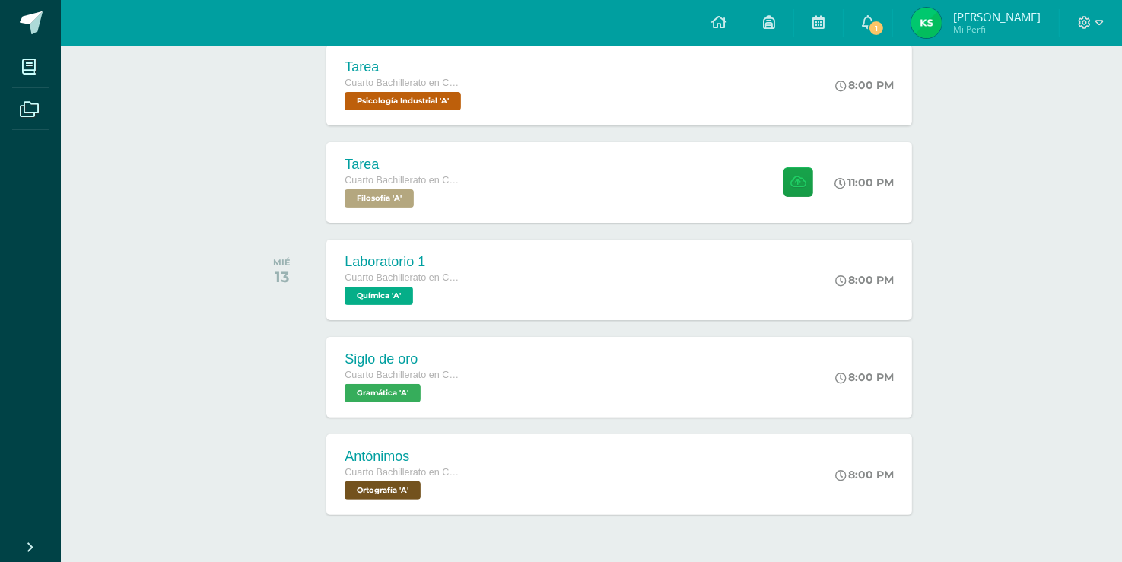
scroll to position [380, 0]
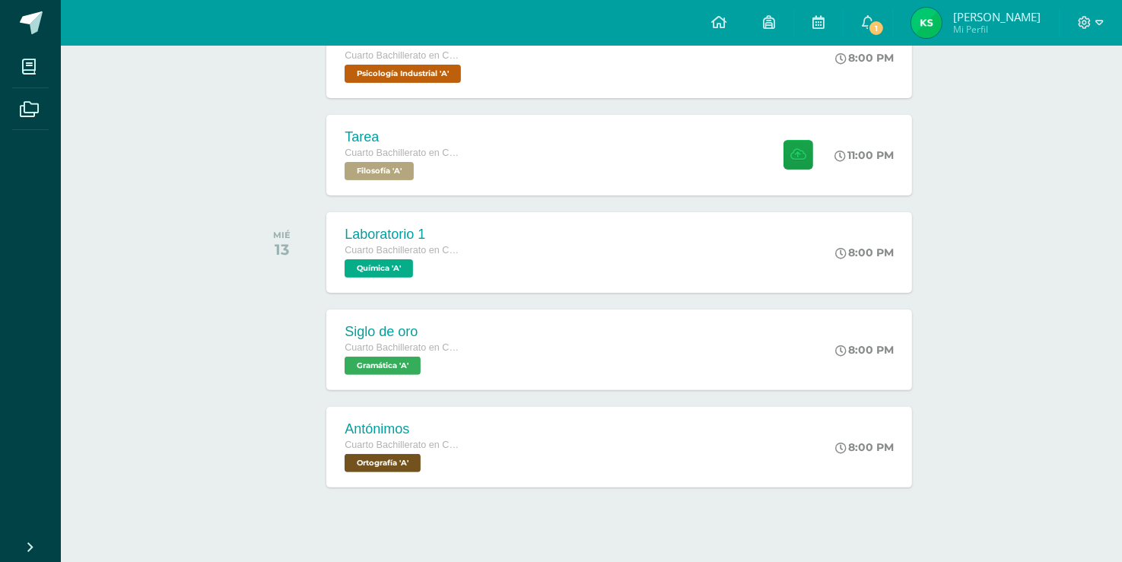
drag, startPoint x: 682, startPoint y: 383, endPoint x: 259, endPoint y: 374, distance: 423.2
click at [259, 374] on div at bounding box center [285, 350] width 77 height 81
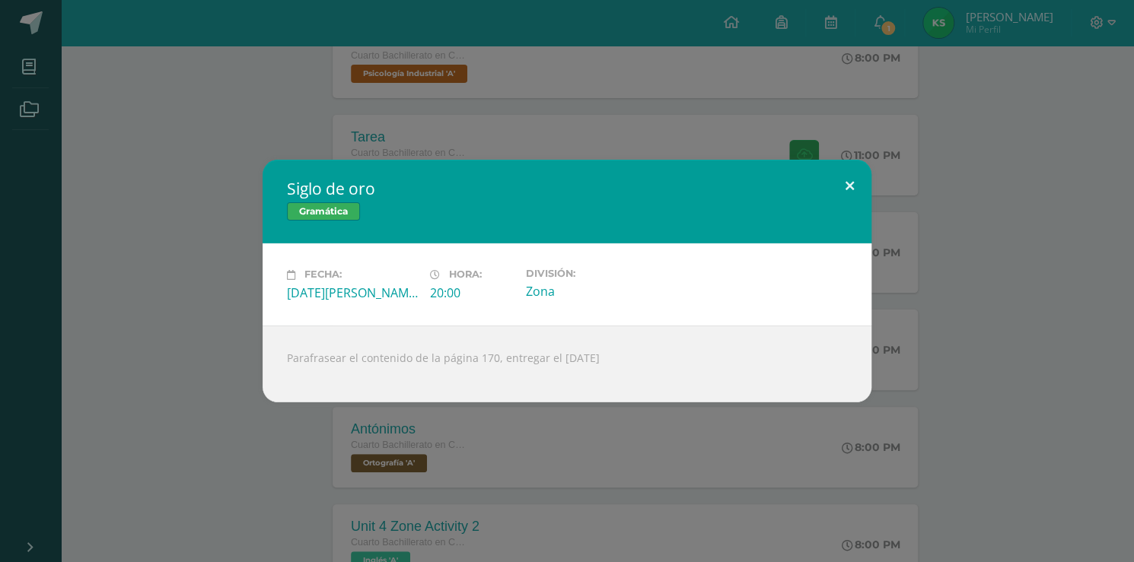
click at [846, 193] on button at bounding box center [849, 186] width 43 height 52
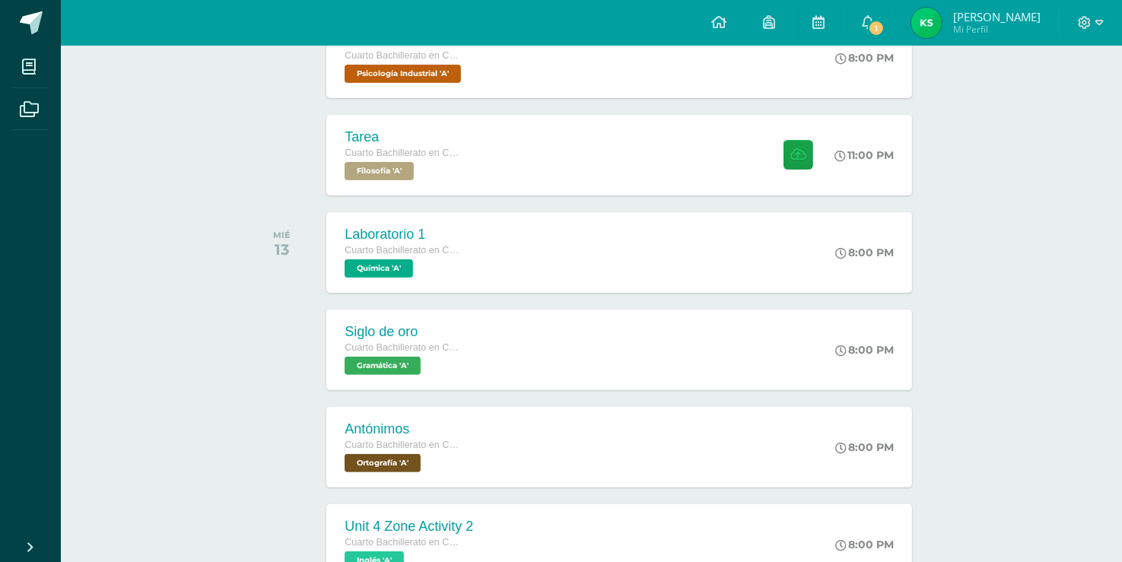
scroll to position [0, 0]
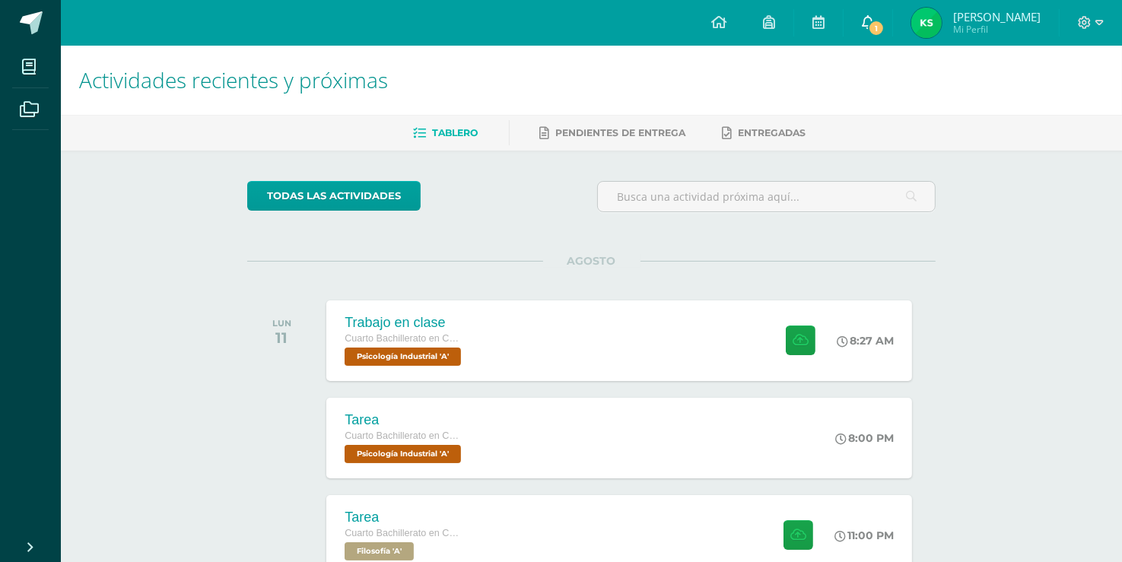
click at [885, 31] on span "1" at bounding box center [876, 28] width 17 height 17
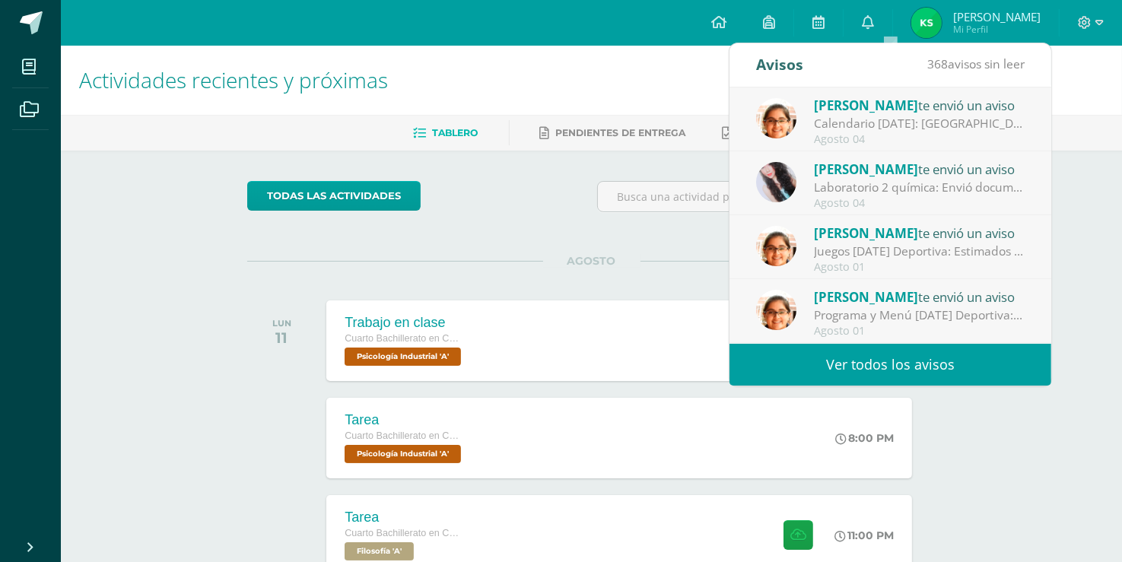
scroll to position [253, 0]
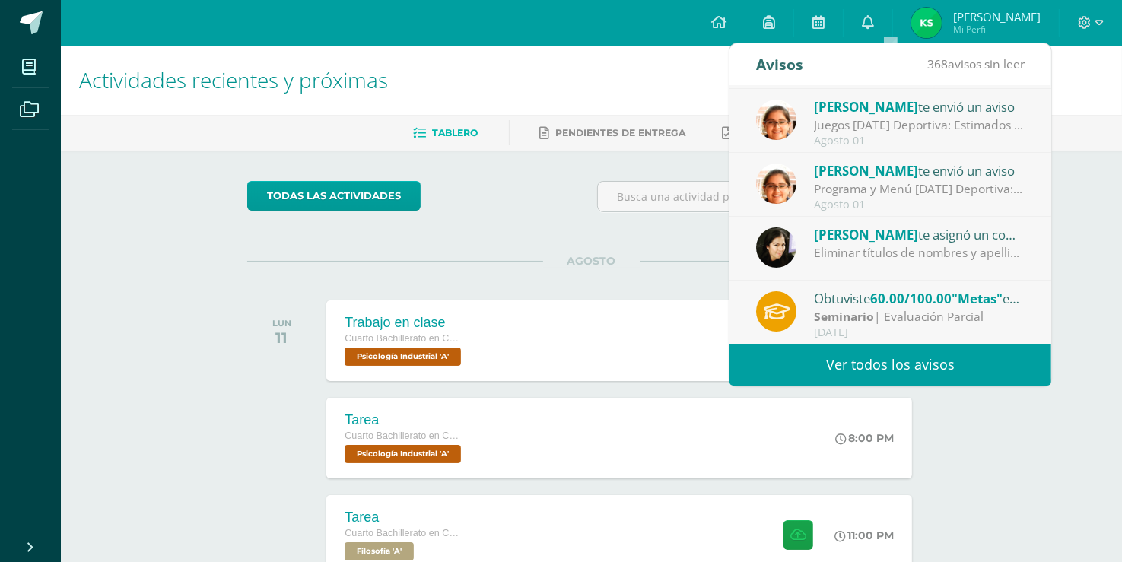
click at [877, 313] on div "Seminario | Evaluación Parcial" at bounding box center [920, 317] width 212 height 18
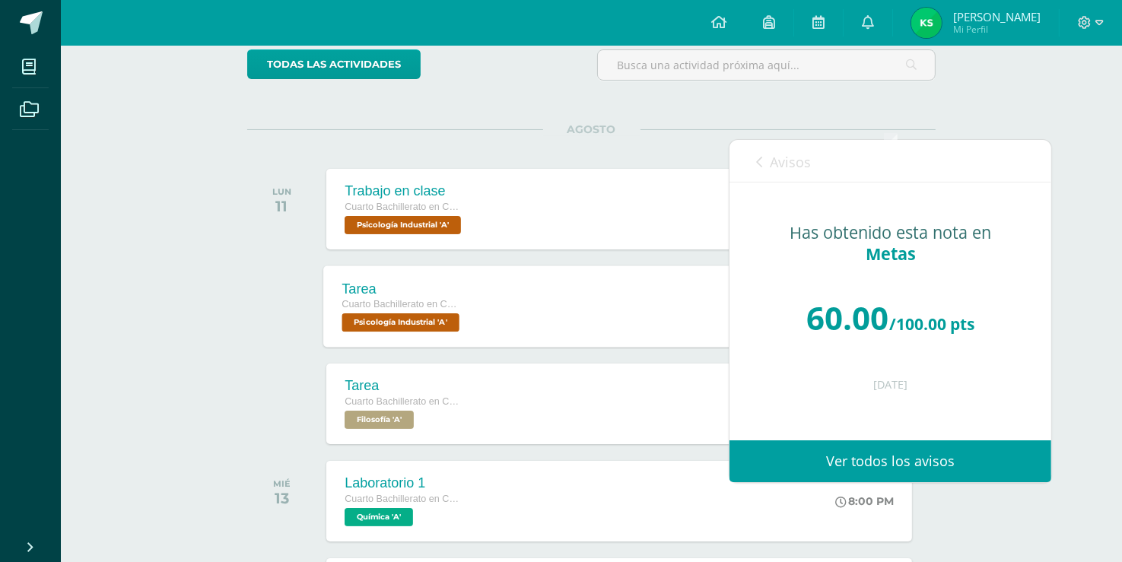
scroll to position [0, 0]
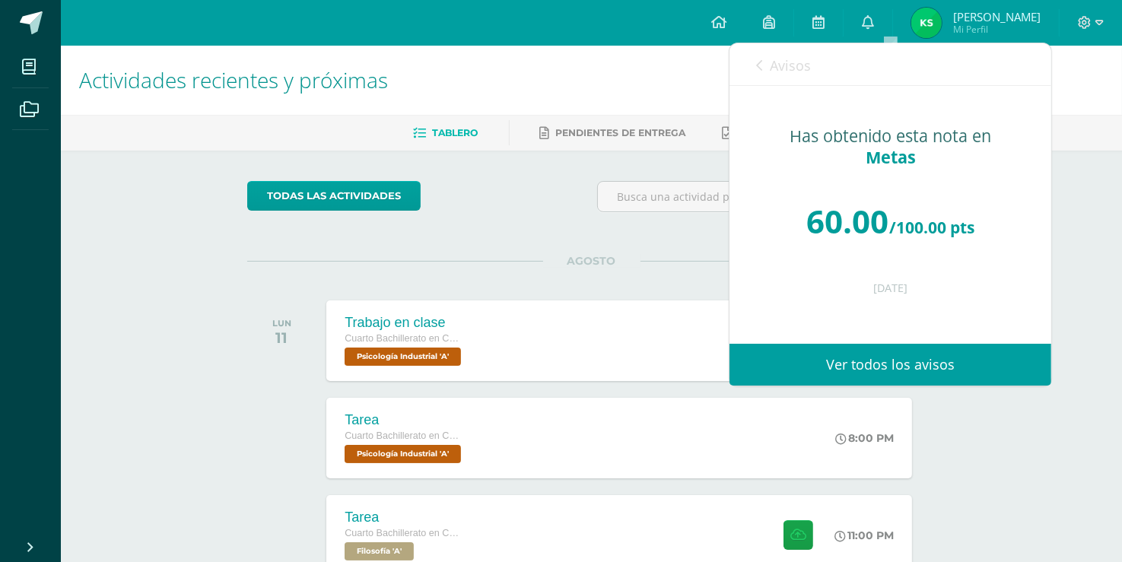
click at [569, 218] on div "todas las Actividades" at bounding box center [591, 202] width 701 height 43
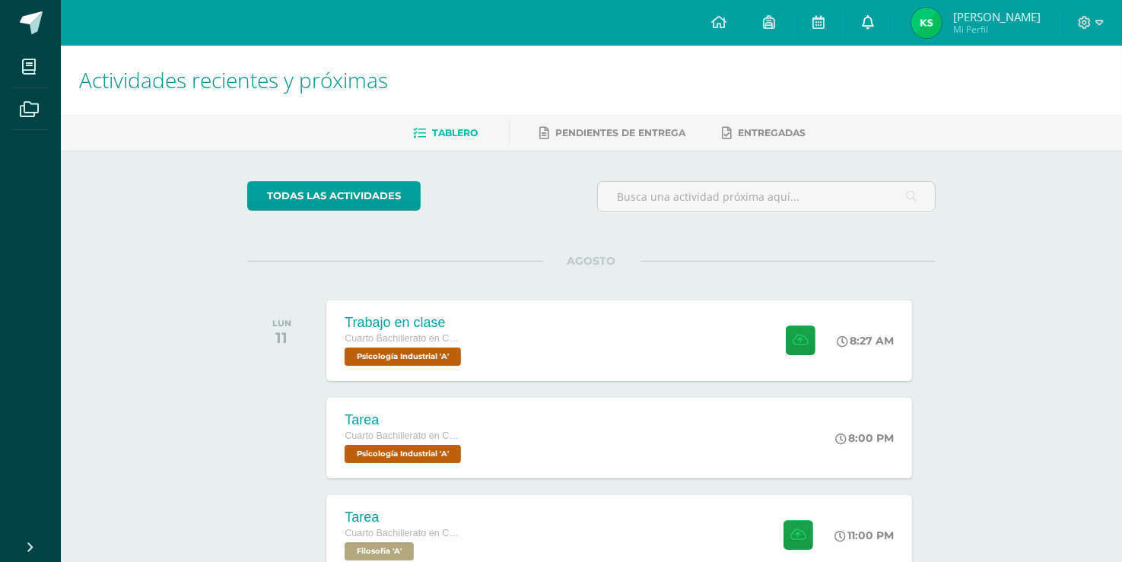
click at [874, 29] on span at bounding box center [868, 22] width 12 height 17
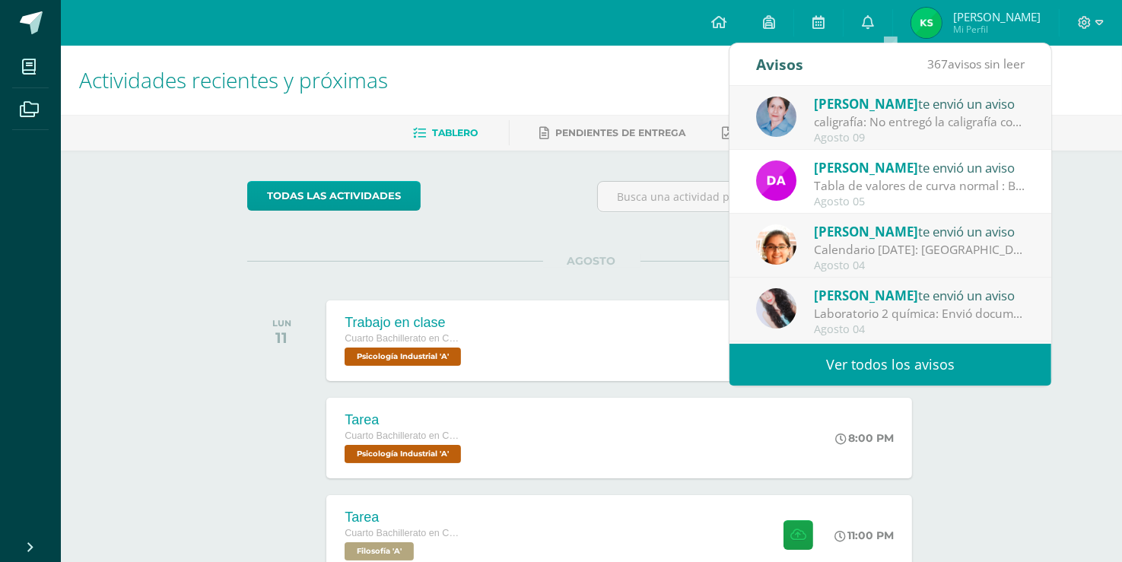
click at [548, 219] on div "todas las Actividades" at bounding box center [591, 202] width 701 height 43
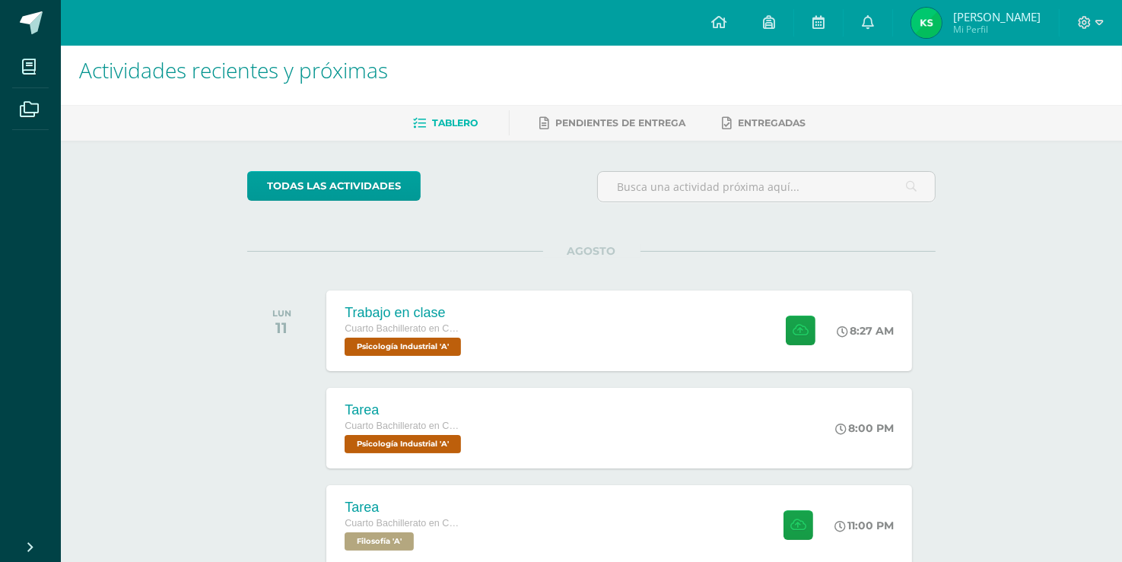
scroll to position [76, 0]
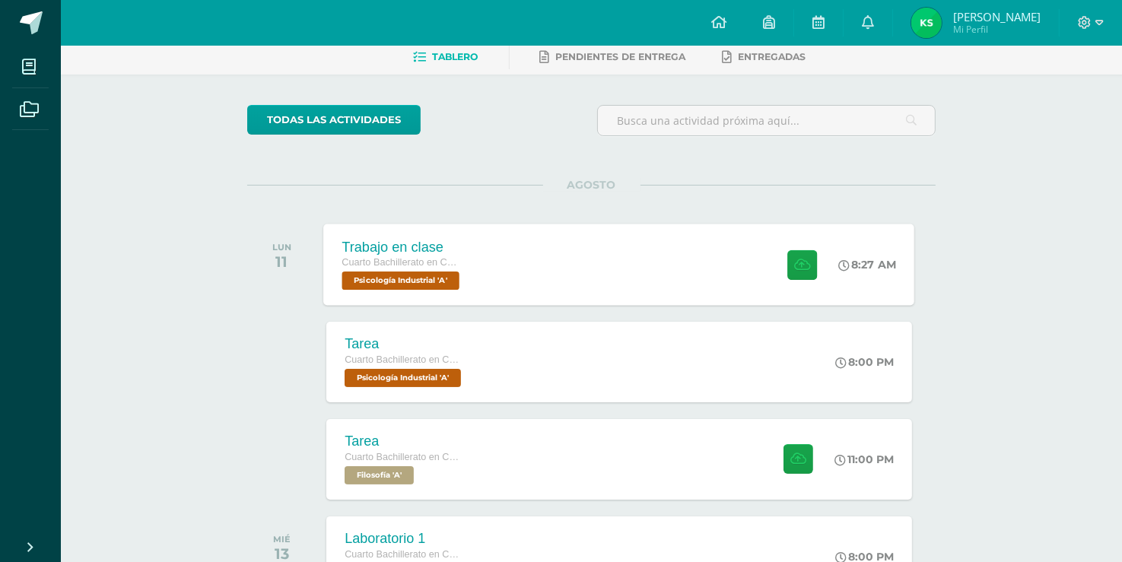
click at [479, 259] on div "Trabajo en clase Cuarto Bachillerato en CCLL en Diseño Grafico Psicología Indus…" at bounding box center [403, 264] width 158 height 81
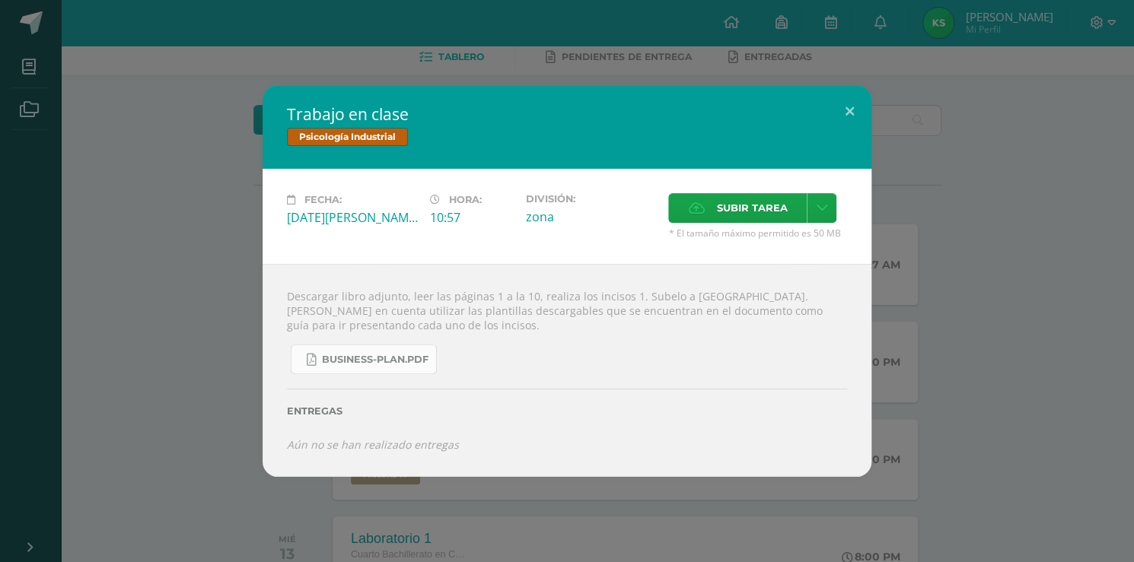
click at [375, 355] on span "business-plan.pdf" at bounding box center [375, 360] width 107 height 12
click at [847, 102] on button at bounding box center [849, 111] width 43 height 52
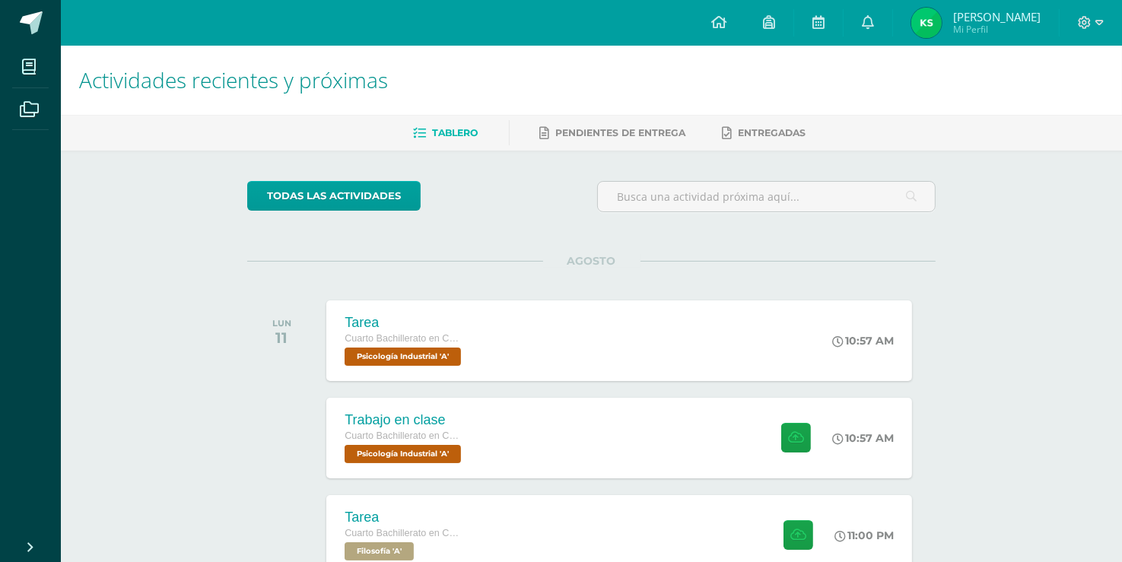
scroll to position [76, 0]
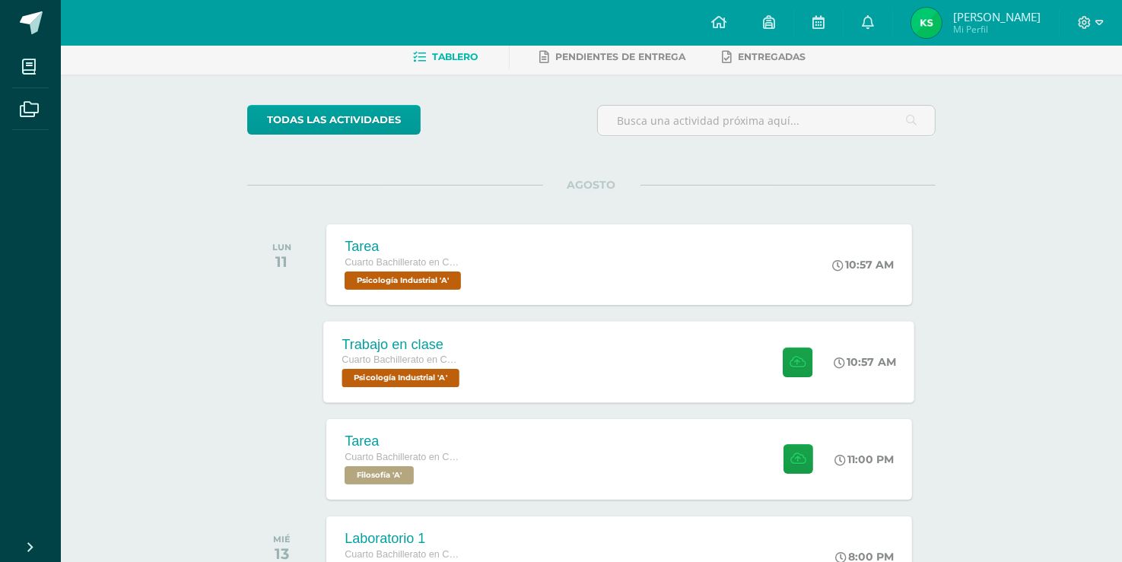
click at [578, 337] on div "Trabajo en clase Cuarto Bachillerato en CCLL en Diseño Grafico Psicología Indus…" at bounding box center [619, 361] width 591 height 81
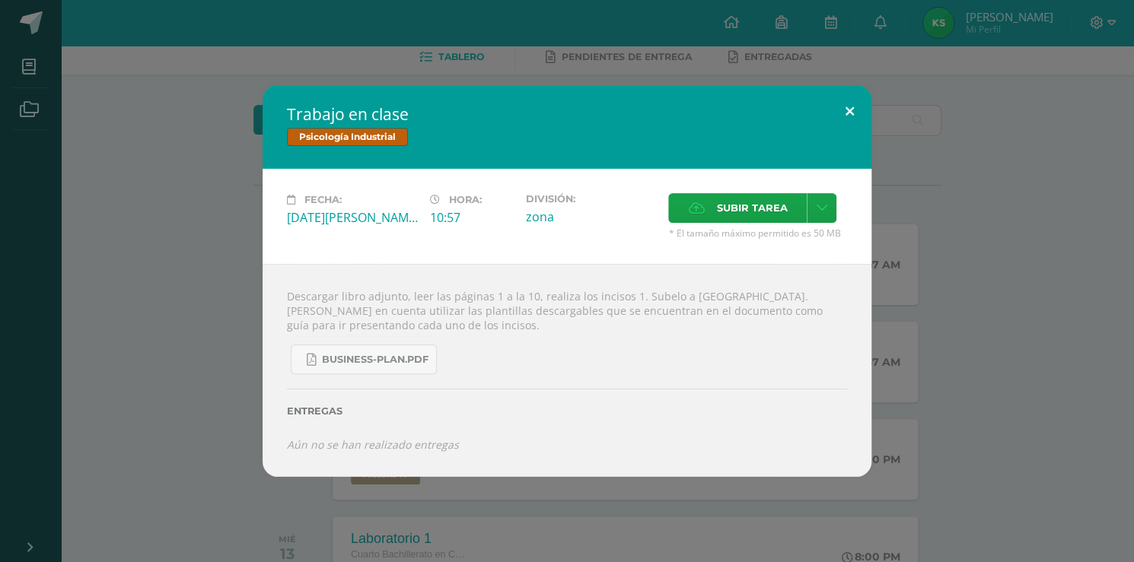
click at [845, 117] on button at bounding box center [849, 111] width 43 height 52
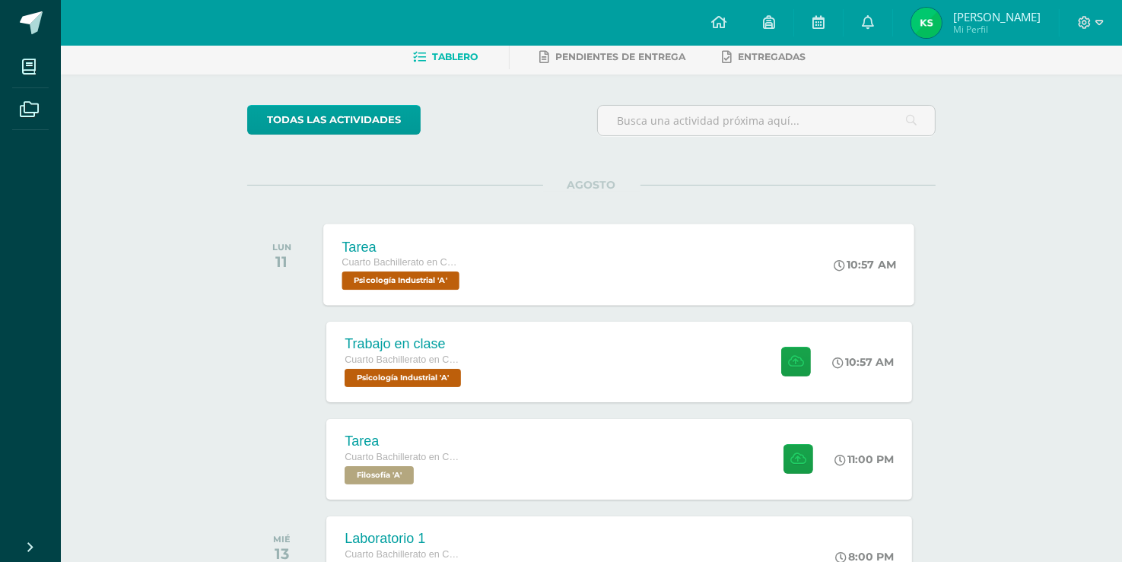
click at [616, 269] on div "Tarea Cuarto Bachillerato en CCLL en Diseño Grafico Psicología Industrial 'A' 1…" at bounding box center [619, 264] width 591 height 81
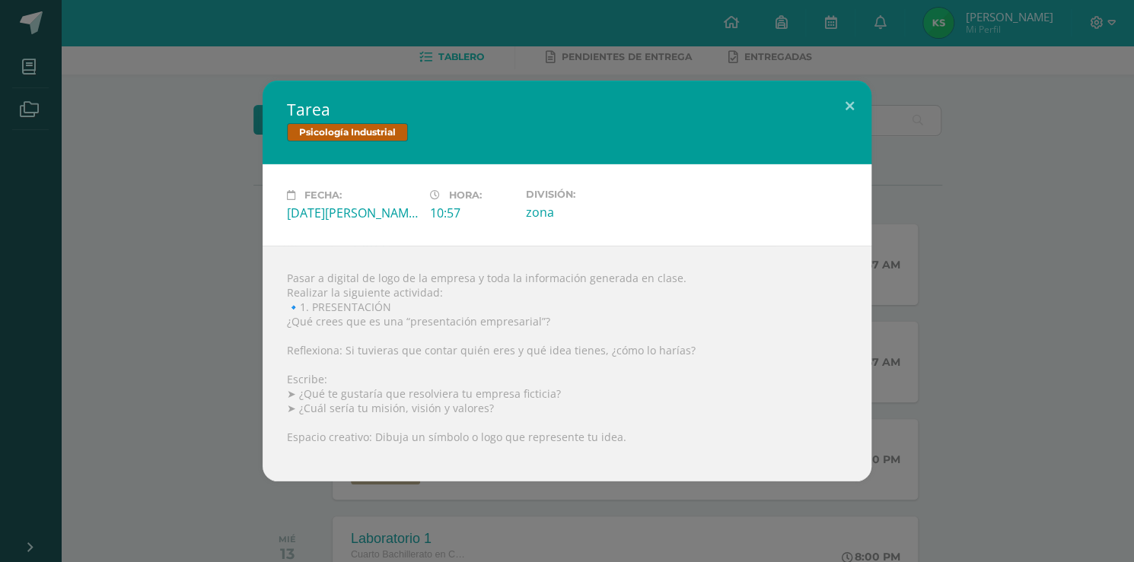
click at [279, 458] on div "Pasar a digital de logo de la empresa y toda la información generada en clase. …" at bounding box center [567, 364] width 609 height 236
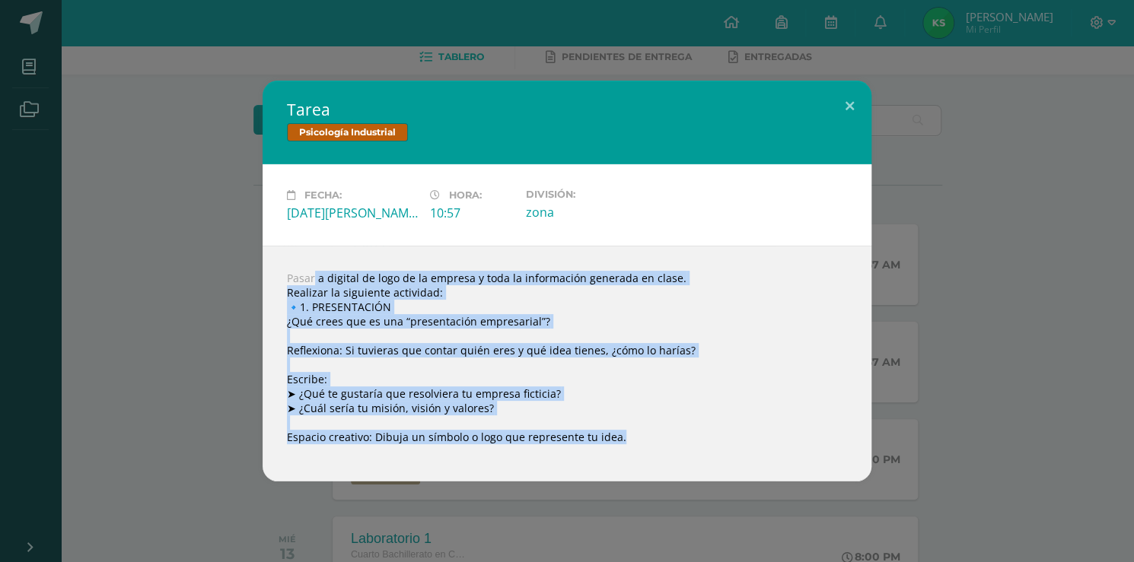
drag, startPoint x: 651, startPoint y: 433, endPoint x: 259, endPoint y: 265, distance: 425.8
click at [259, 265] on div "Tarea Psicología Industrial Fecha: [DATE][PERSON_NAME] Hora: 10:57 División: zo…" at bounding box center [567, 281] width 1122 height 401
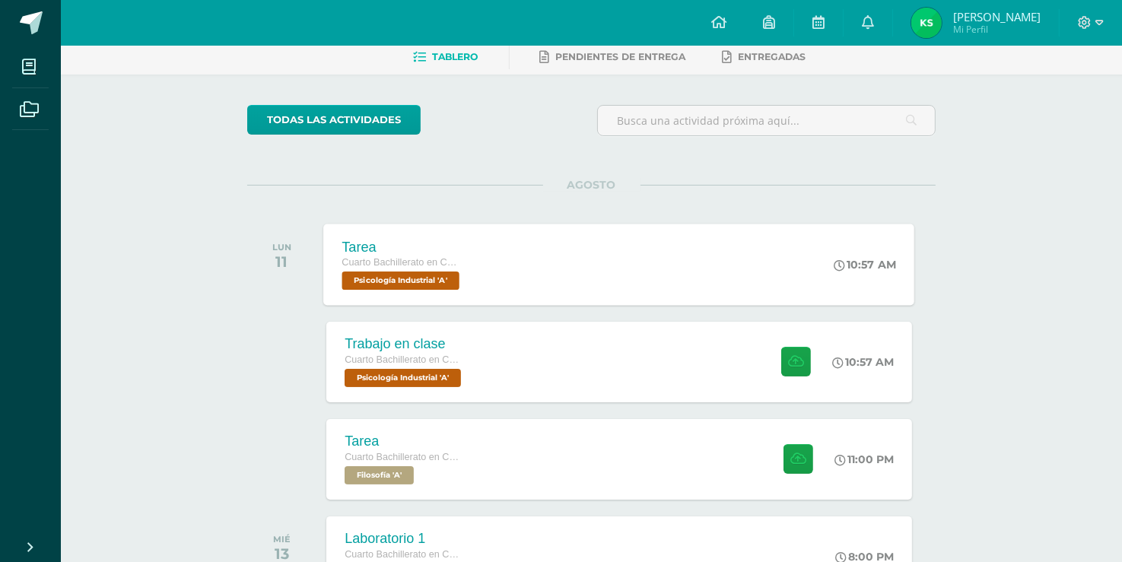
click at [547, 273] on div "Tarea Cuarto Bachillerato en CCLL en Diseño Grafico Psicología Industrial 'A' 1…" at bounding box center [619, 264] width 591 height 81
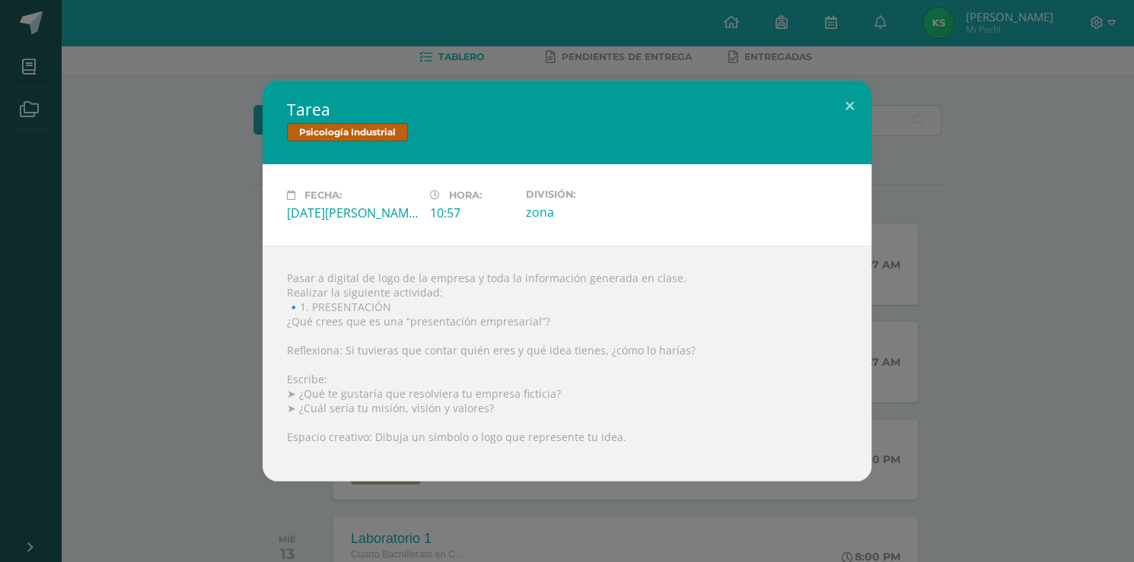
click at [694, 202] on div "Fecha: [DATE][PERSON_NAME] Hora: 10:57 División: zona" at bounding box center [567, 205] width 572 height 33
click at [857, 110] on button at bounding box center [849, 107] width 43 height 52
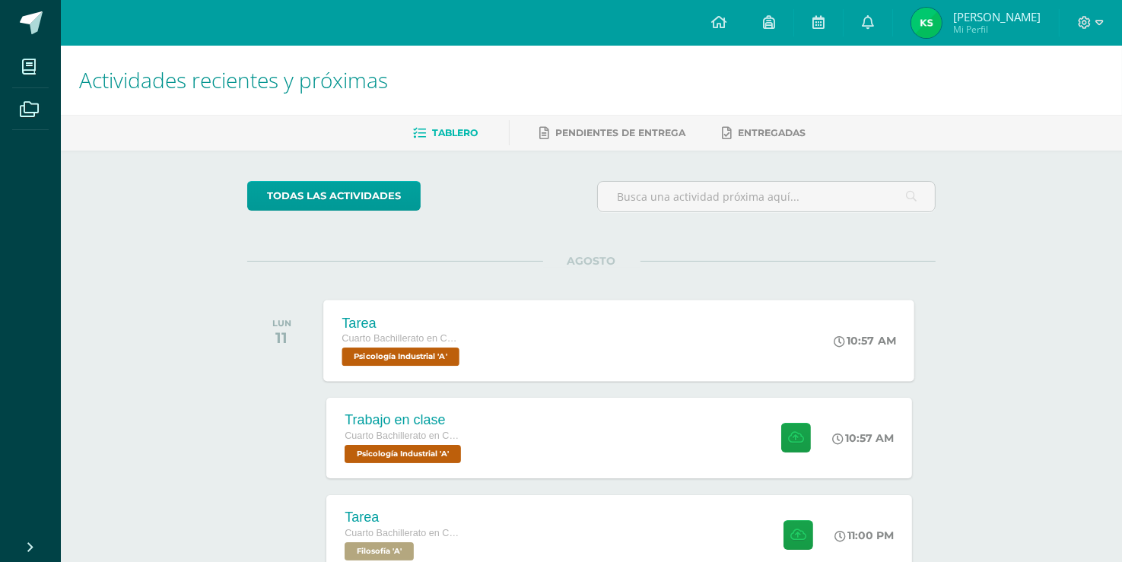
scroll to position [76, 0]
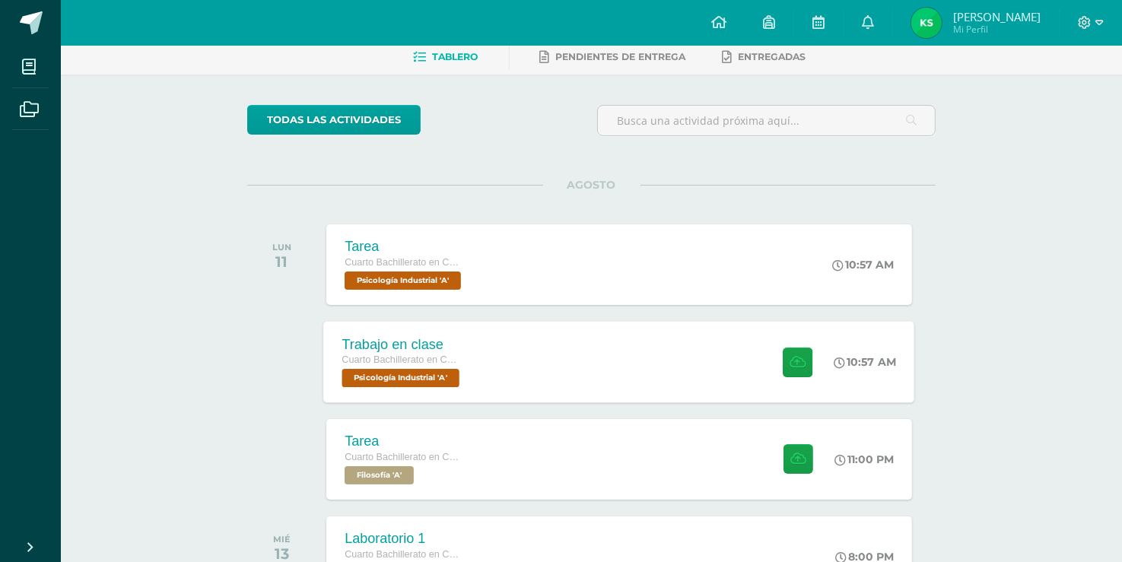
click at [672, 347] on div "Trabajo en clase Cuarto Bachillerato en CCLL en Diseño Grafico Psicología Indus…" at bounding box center [619, 361] width 591 height 81
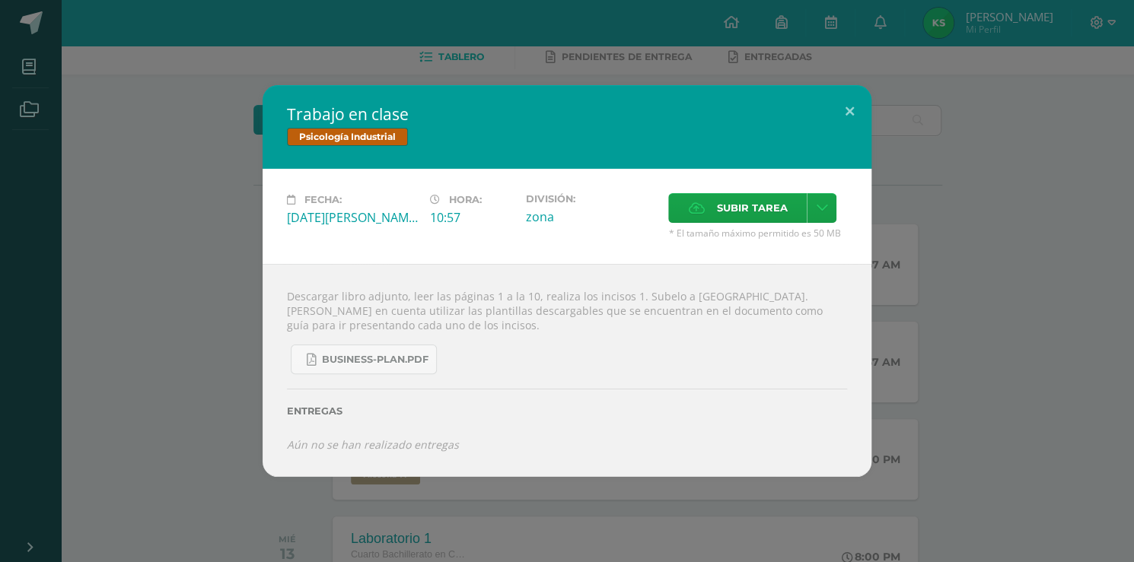
click at [1008, 231] on div "Trabajo en clase Psicología Industrial Fecha: [DATE][PERSON_NAME] Hora: 10:57 D…" at bounding box center [567, 280] width 1122 height 391
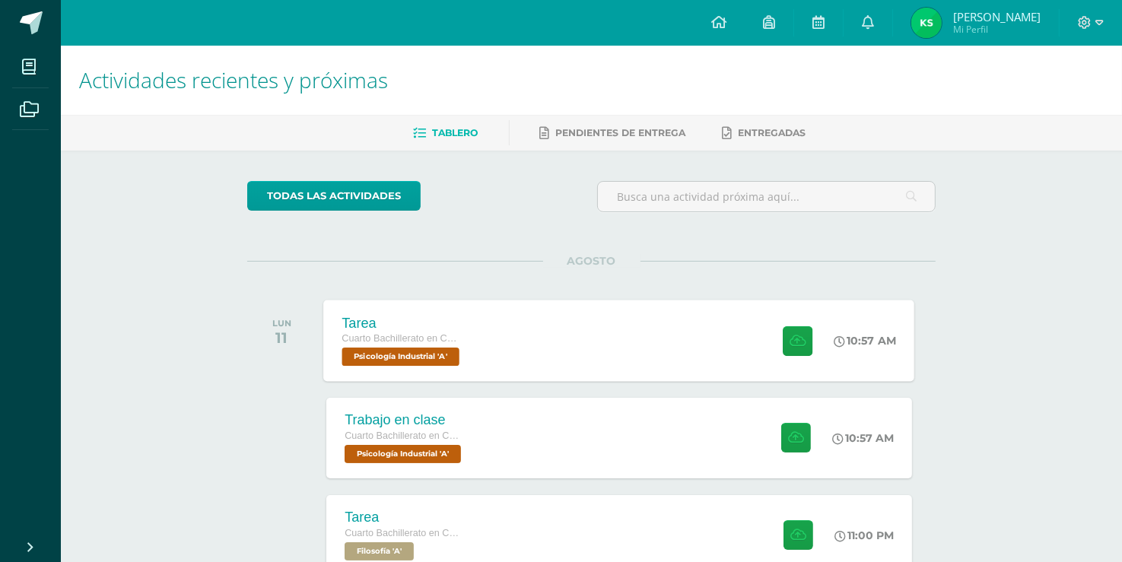
click at [468, 314] on div "Tarea Cuarto Bachillerato en CCLL en Diseño Grafico Psicología Industrial 'A'" at bounding box center [403, 340] width 158 height 81
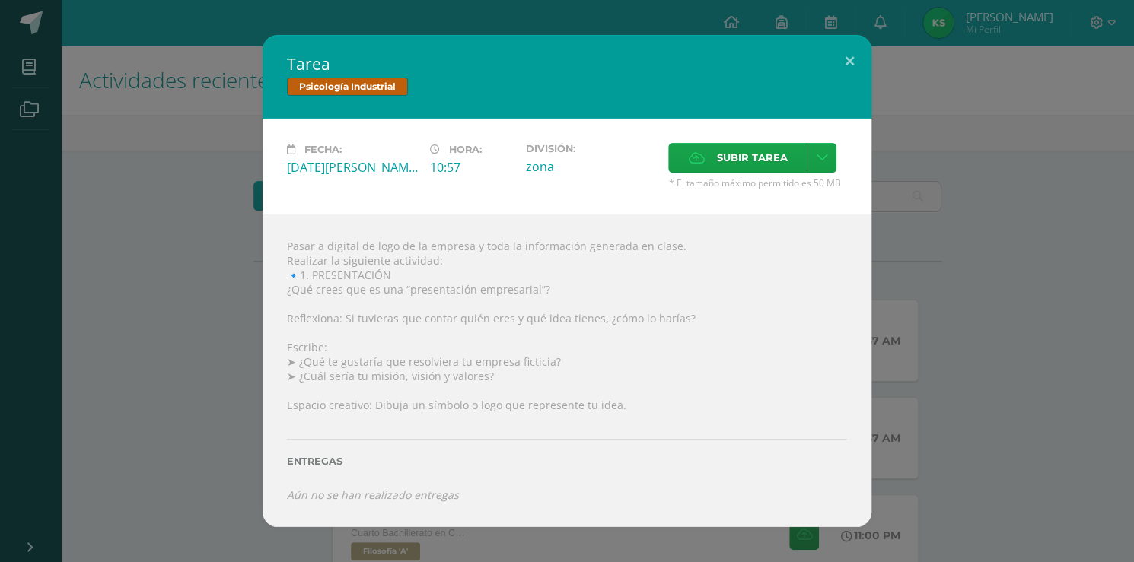
click at [890, 148] on div "Tarea Psicología Industrial Fecha: [DATE][PERSON_NAME] Hora: 10:57 División: zo…" at bounding box center [567, 281] width 1122 height 492
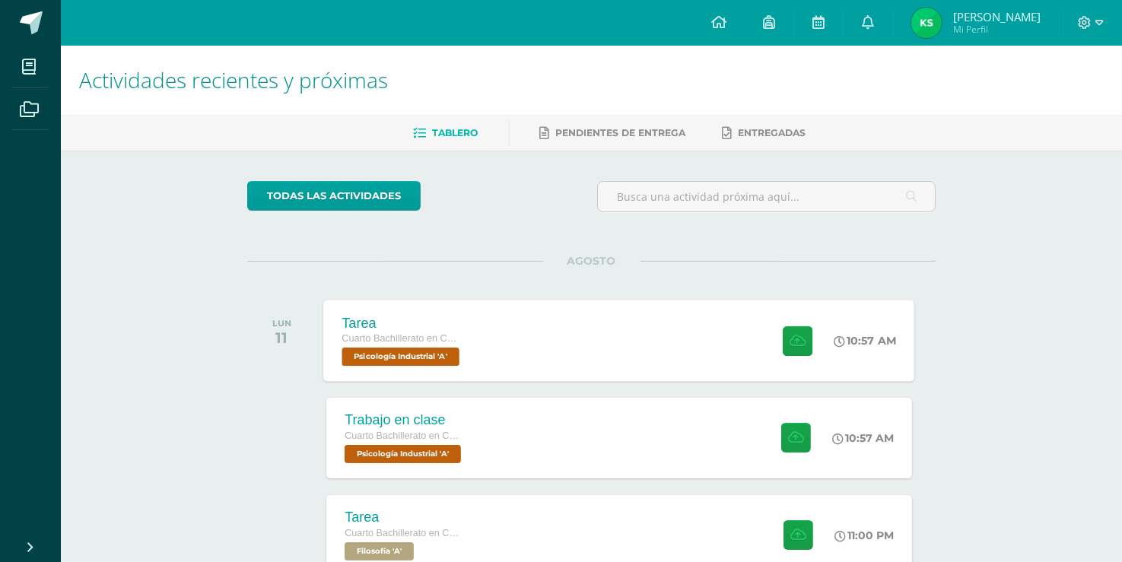
click at [612, 365] on div "Tarea Cuarto Bachillerato en CCLL en Diseño Grafico Psicología Industrial 'A' 1…" at bounding box center [619, 340] width 591 height 81
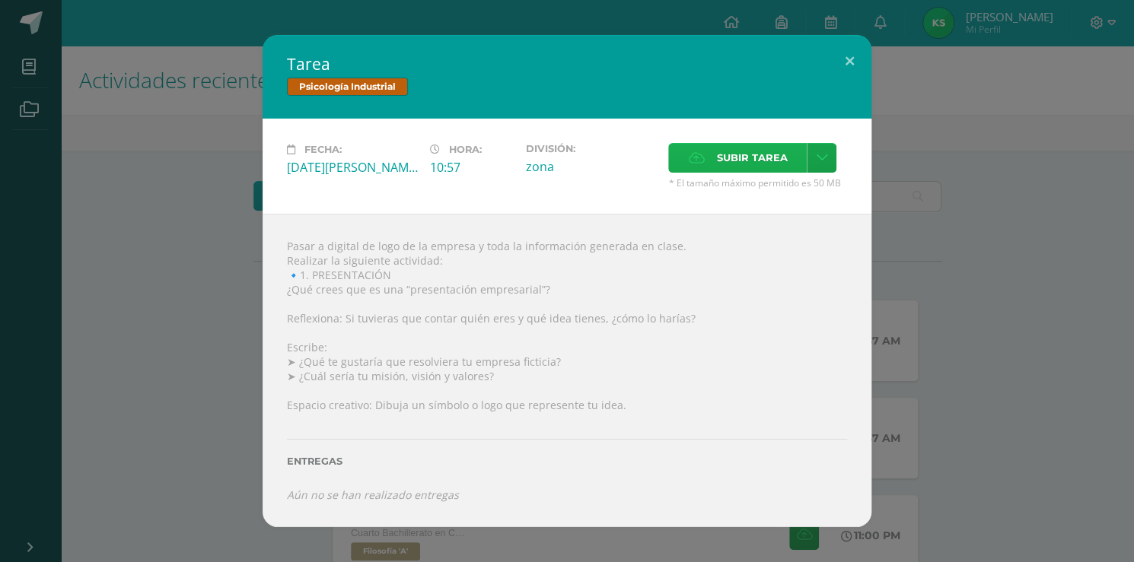
click at [737, 149] on span "Subir tarea" at bounding box center [751, 158] width 71 height 28
click at [0, 0] on input "Subir tarea" at bounding box center [0, 0] width 0 height 0
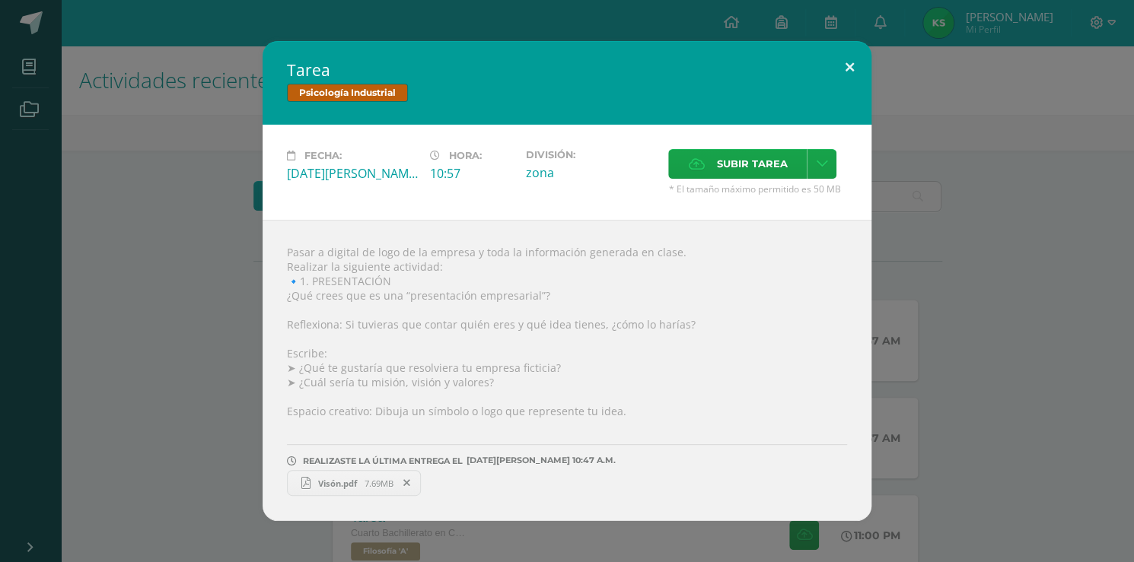
click at [848, 73] on button at bounding box center [849, 67] width 43 height 52
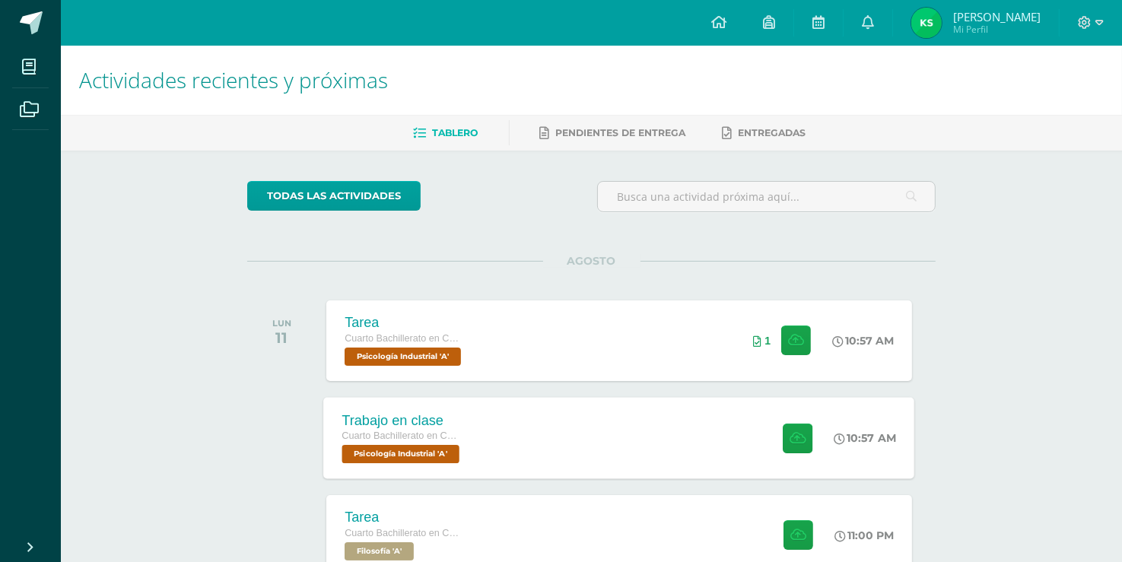
click at [636, 441] on div "Trabajo en clase Cuarto Bachillerato en CCLL en Diseño Grafico Psicología Indus…" at bounding box center [619, 437] width 591 height 81
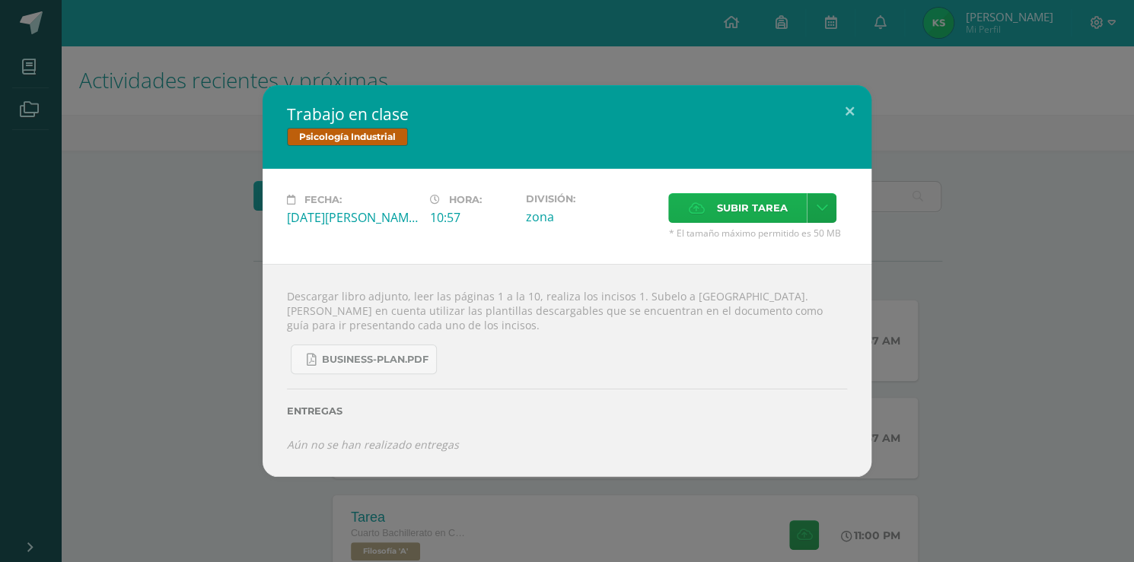
click at [784, 207] on span "Subir tarea" at bounding box center [751, 208] width 71 height 28
click at [0, 0] on input "Subir tarea" at bounding box center [0, 0] width 0 height 0
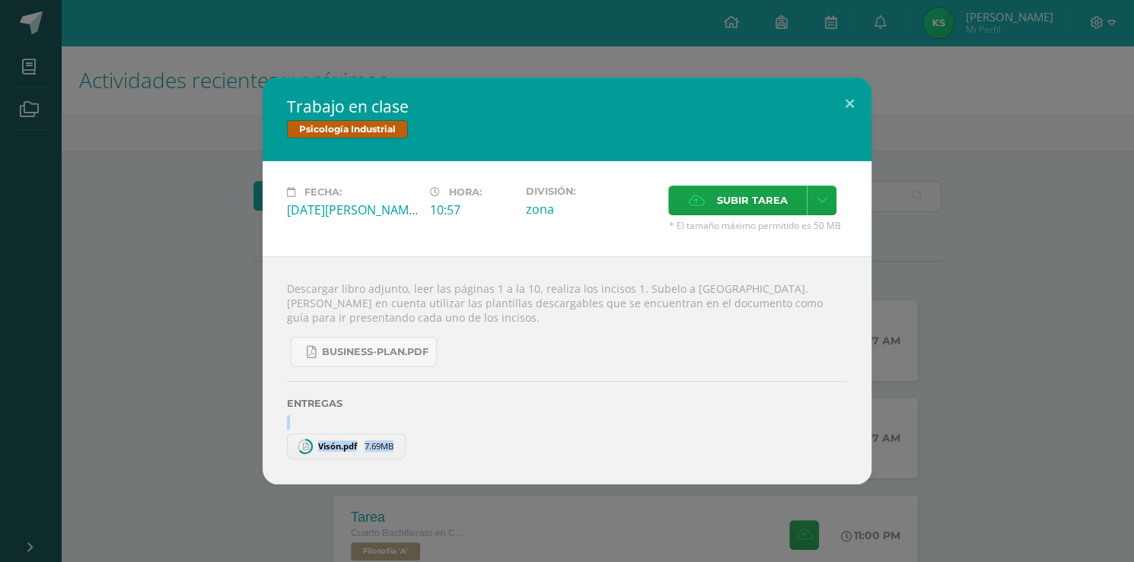
drag, startPoint x: 508, startPoint y: 416, endPoint x: 502, endPoint y: 430, distance: 15.0
click at [502, 430] on div "Entregas Visón.pdf 7.69MB" at bounding box center [567, 413] width 560 height 92
click at [561, 388] on div "Entregas" at bounding box center [567, 398] width 560 height 62
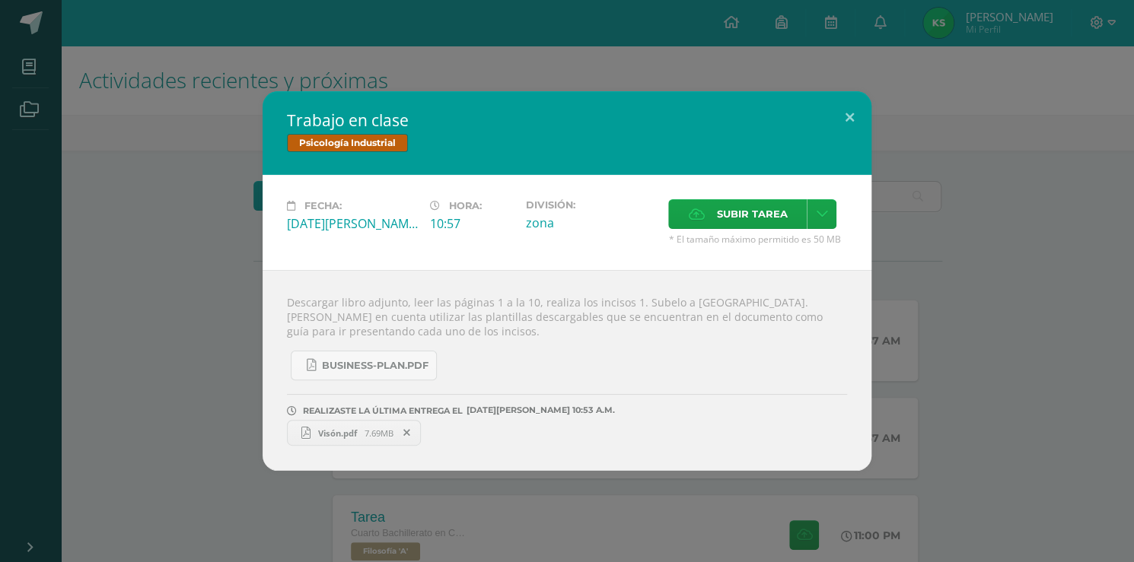
click at [995, 222] on div "Trabajo en clase Psicología Industrial Fecha: Lunes 11 de Agosto Hora: 10:57 Di…" at bounding box center [567, 281] width 1122 height 380
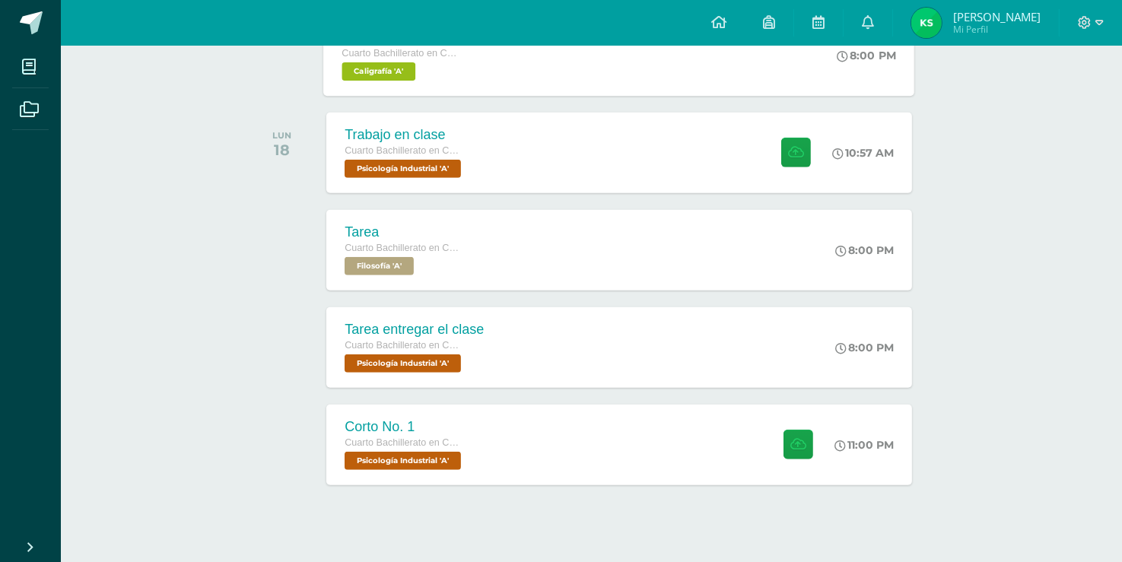
scroll to position [985, 0]
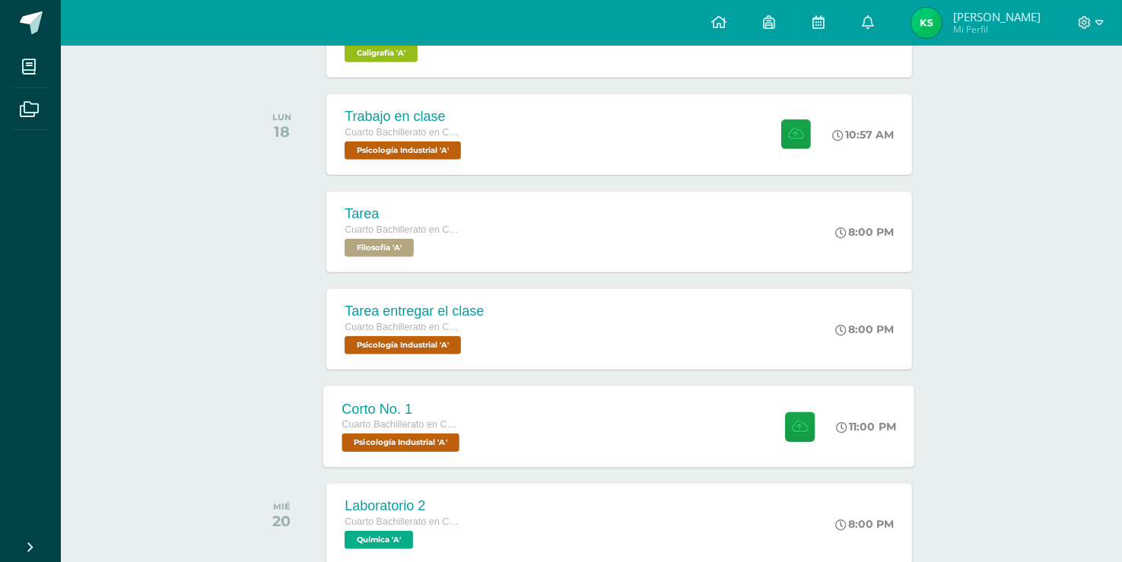
click at [463, 407] on div "Corto No. 1" at bounding box center [403, 409] width 122 height 16
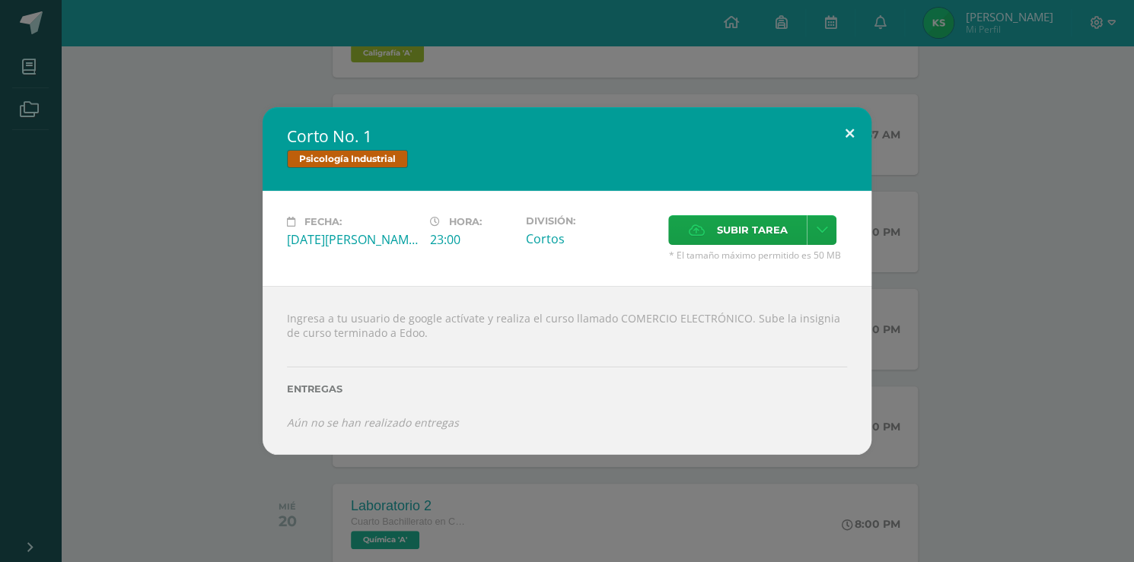
click at [831, 138] on button at bounding box center [849, 133] width 43 height 52
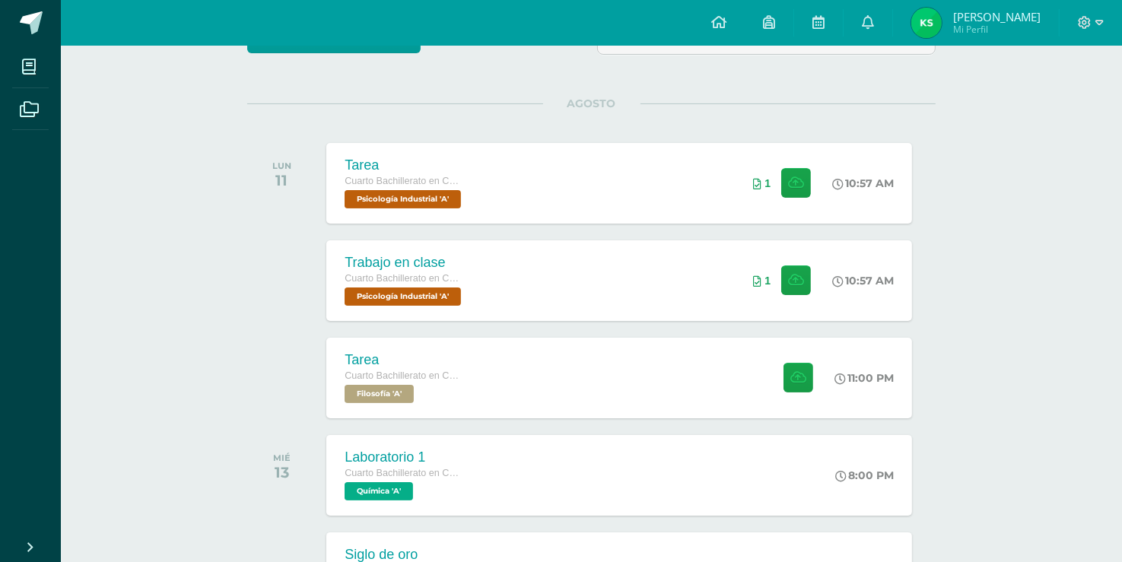
scroll to position [0, 0]
